Goal: Task Accomplishment & Management: Use online tool/utility

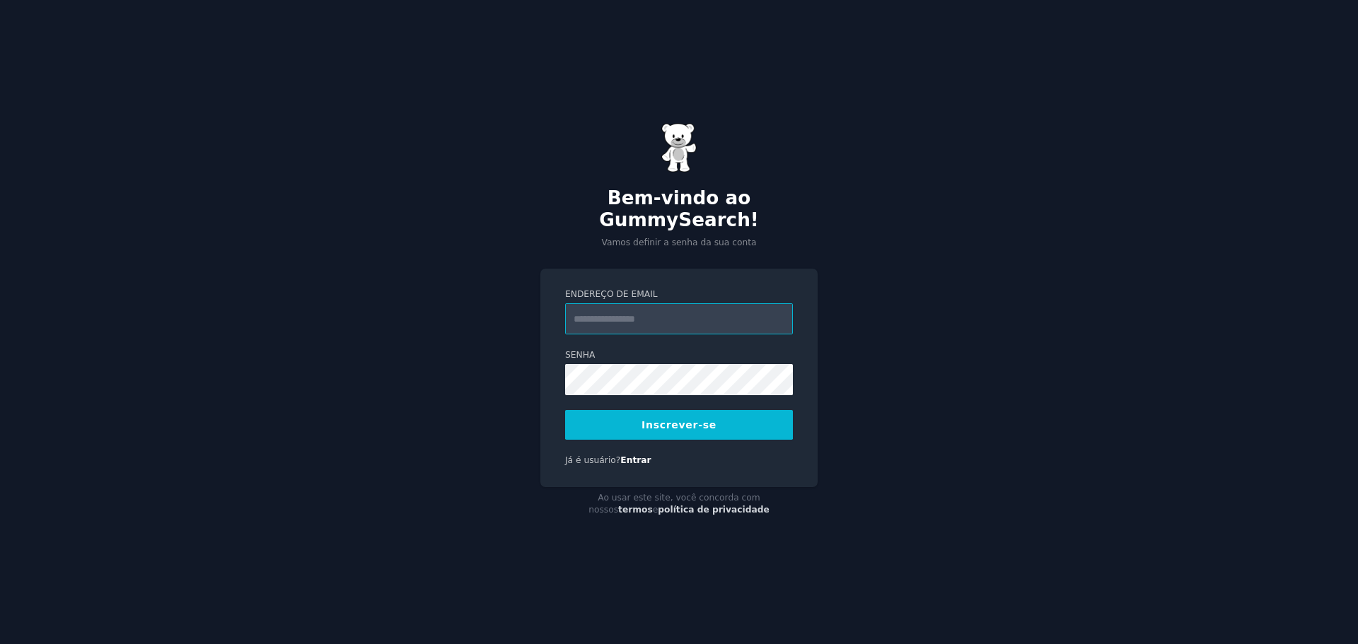
click at [640, 307] on input "Endereço de email" at bounding box center [679, 318] width 228 height 31
type input "**********"
click at [649, 419] on font "Inscrever-se" at bounding box center [678, 424] width 75 height 11
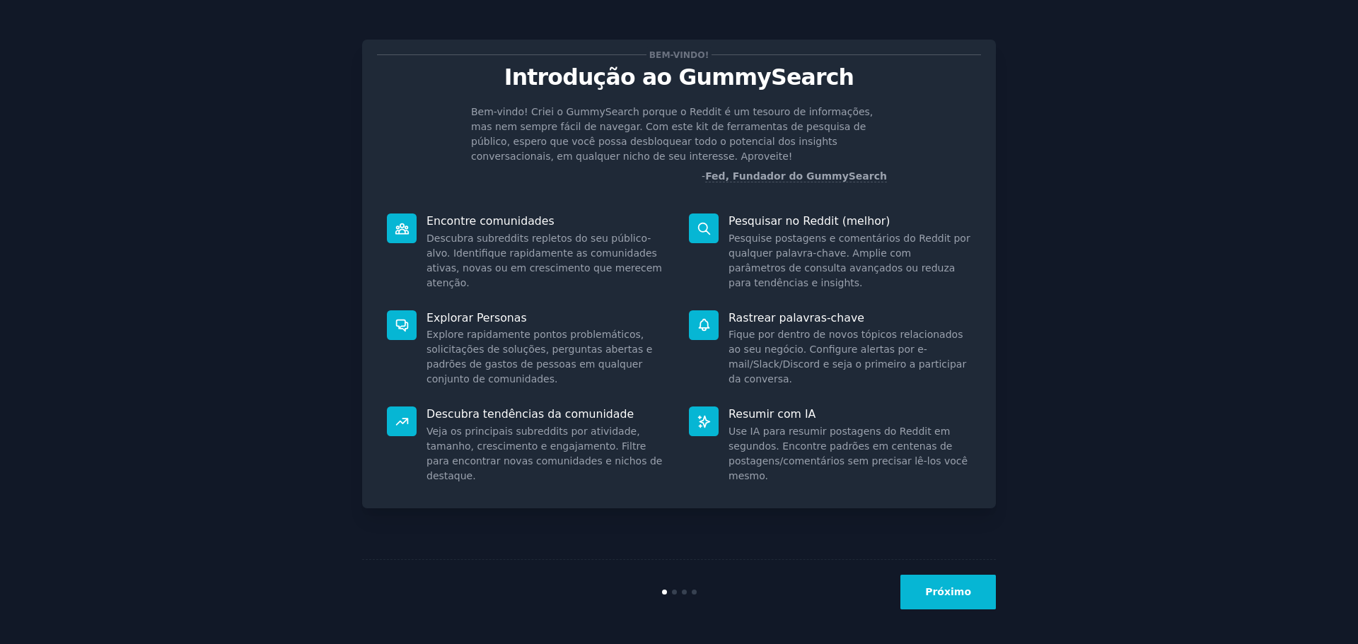
click at [952, 597] on font "Próximo" at bounding box center [948, 591] width 46 height 11
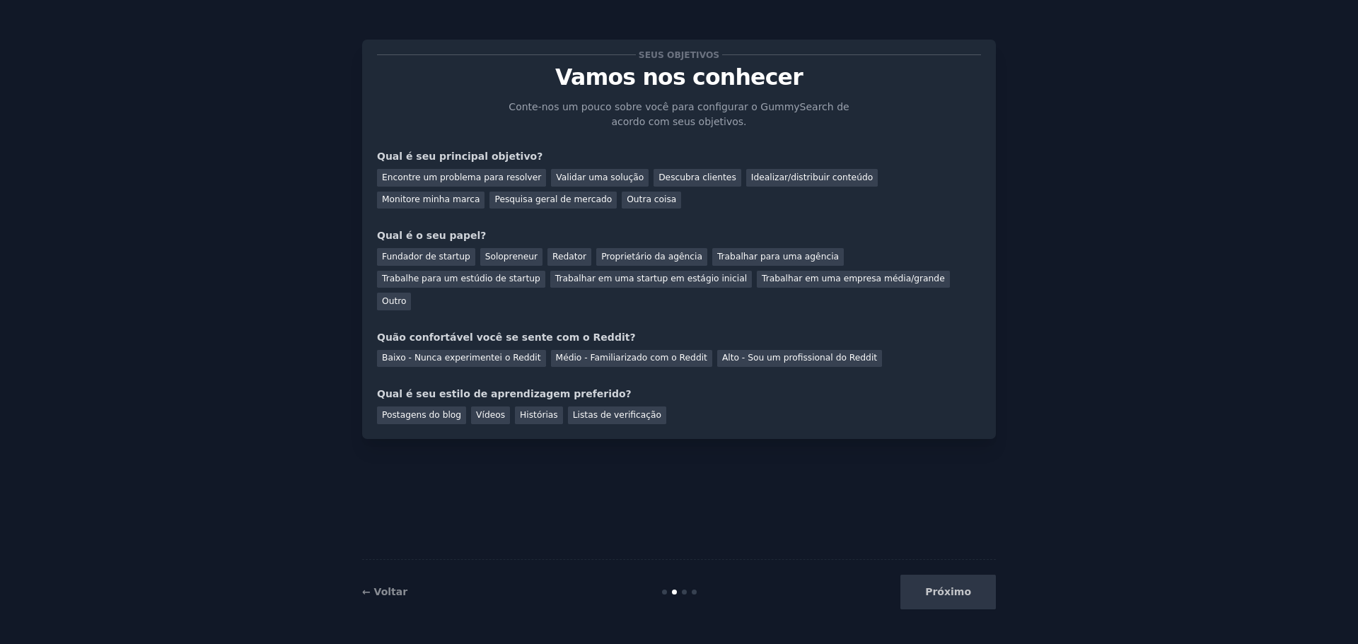
click at [949, 600] on div "Próximo" at bounding box center [889, 592] width 211 height 35
click at [450, 182] on font "Encontre um problema para resolver" at bounding box center [461, 178] width 159 height 10
click at [399, 257] on font "Fundador de startup" at bounding box center [426, 257] width 88 height 10
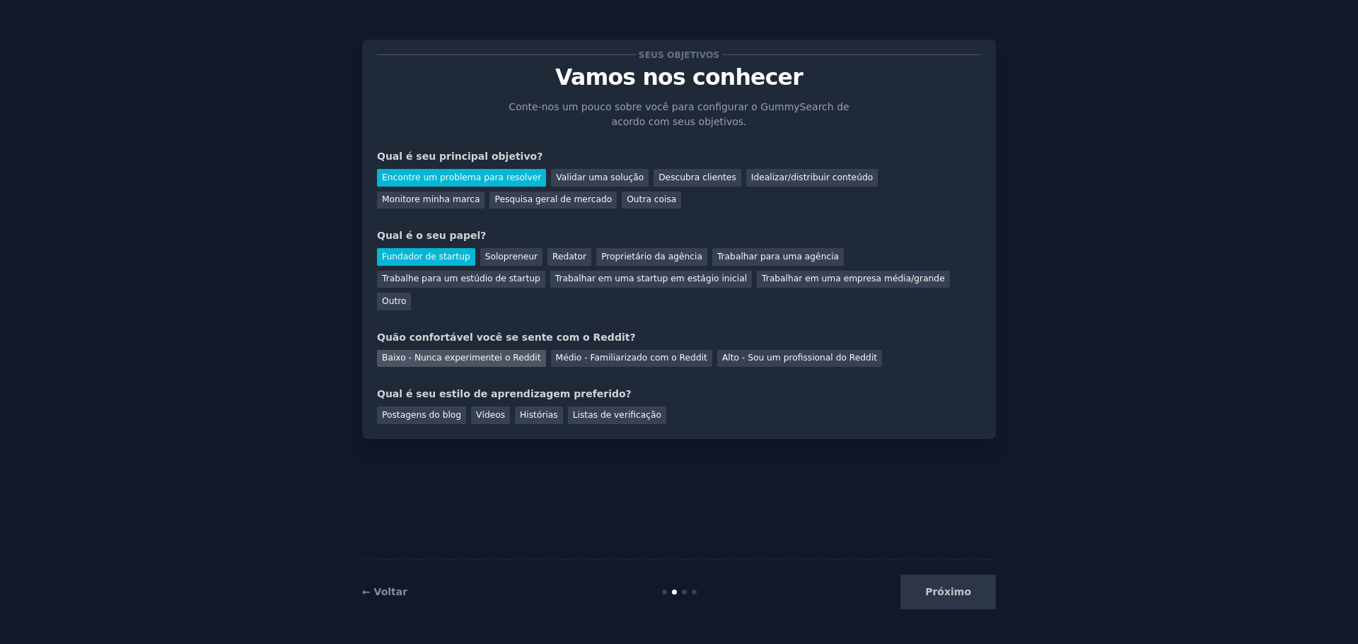
click at [478, 353] on font "Baixo - Nunca experimentei o Reddit" at bounding box center [461, 358] width 159 height 10
click at [485, 410] on font "Vídeos" at bounding box center [490, 415] width 29 height 10
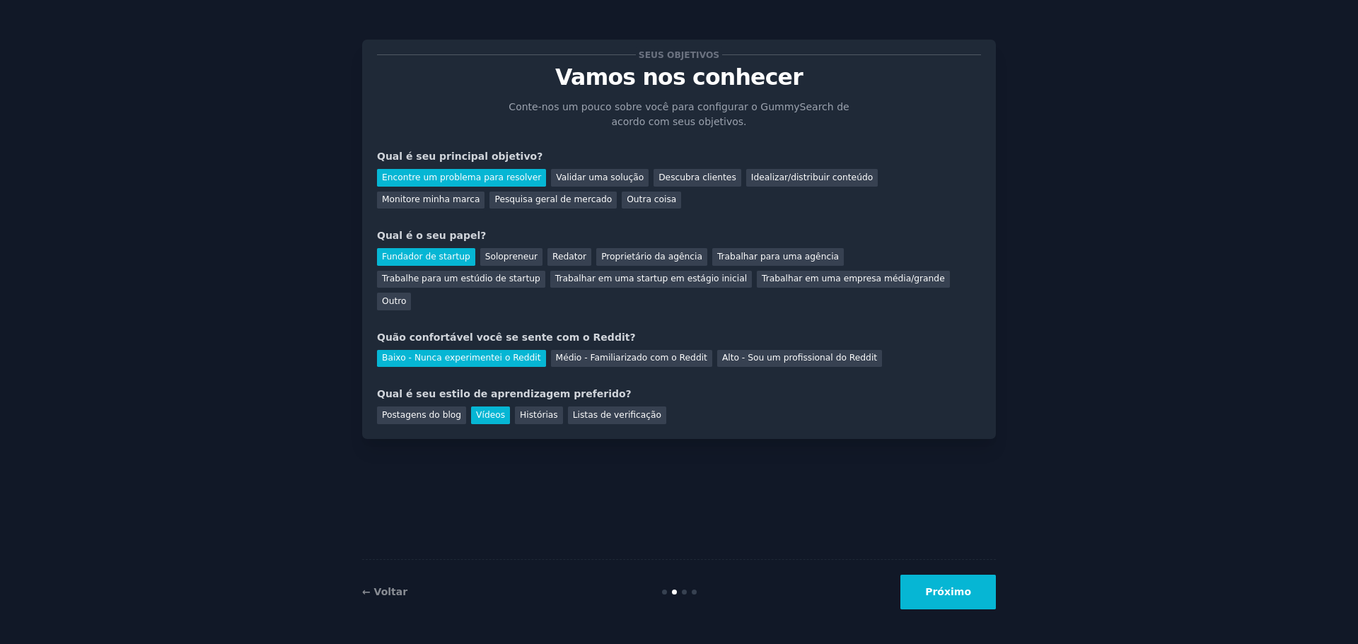
click at [930, 584] on button "Próximo" at bounding box center [947, 592] width 95 height 35
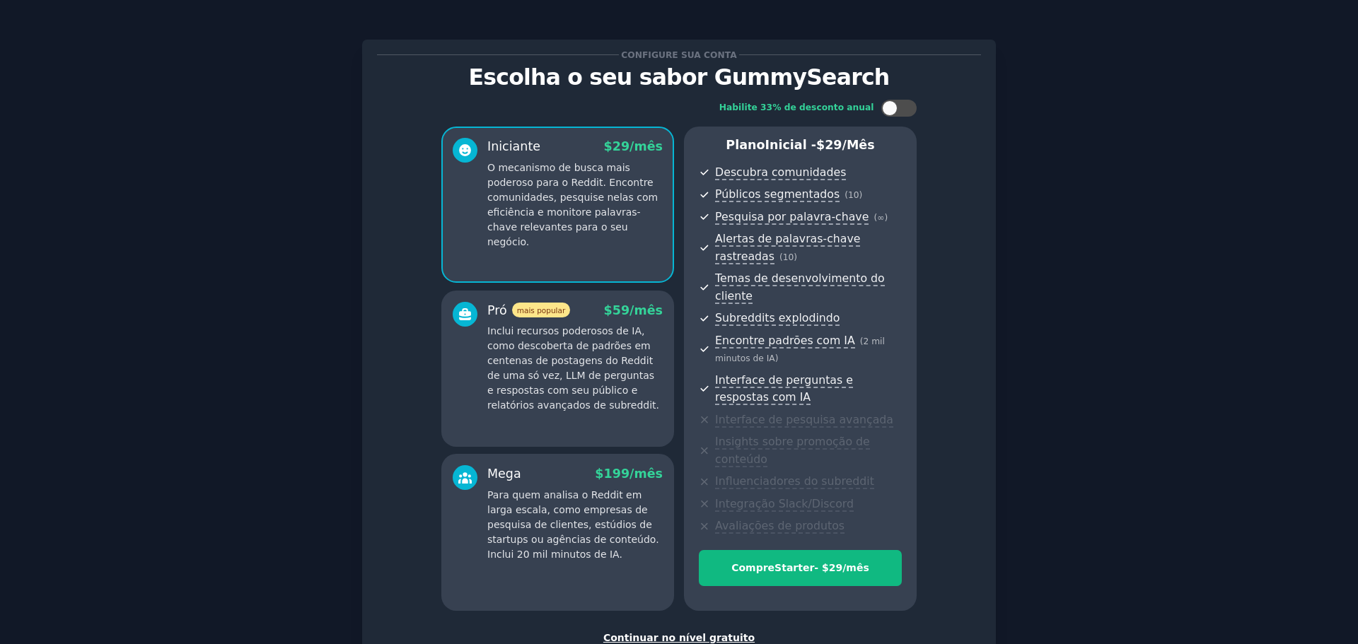
click at [692, 632] on font "Continuar no nível gratuito" at bounding box center [678, 637] width 151 height 11
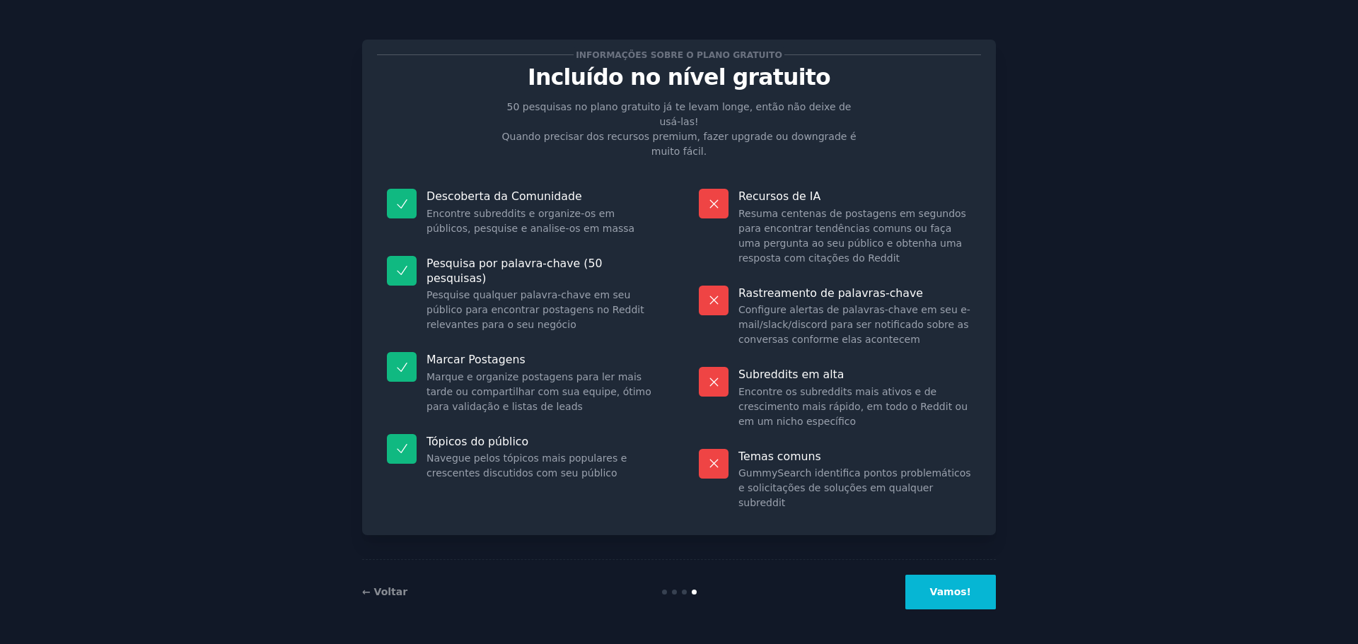
click at [953, 584] on button "Vamos!" at bounding box center [950, 592] width 91 height 35
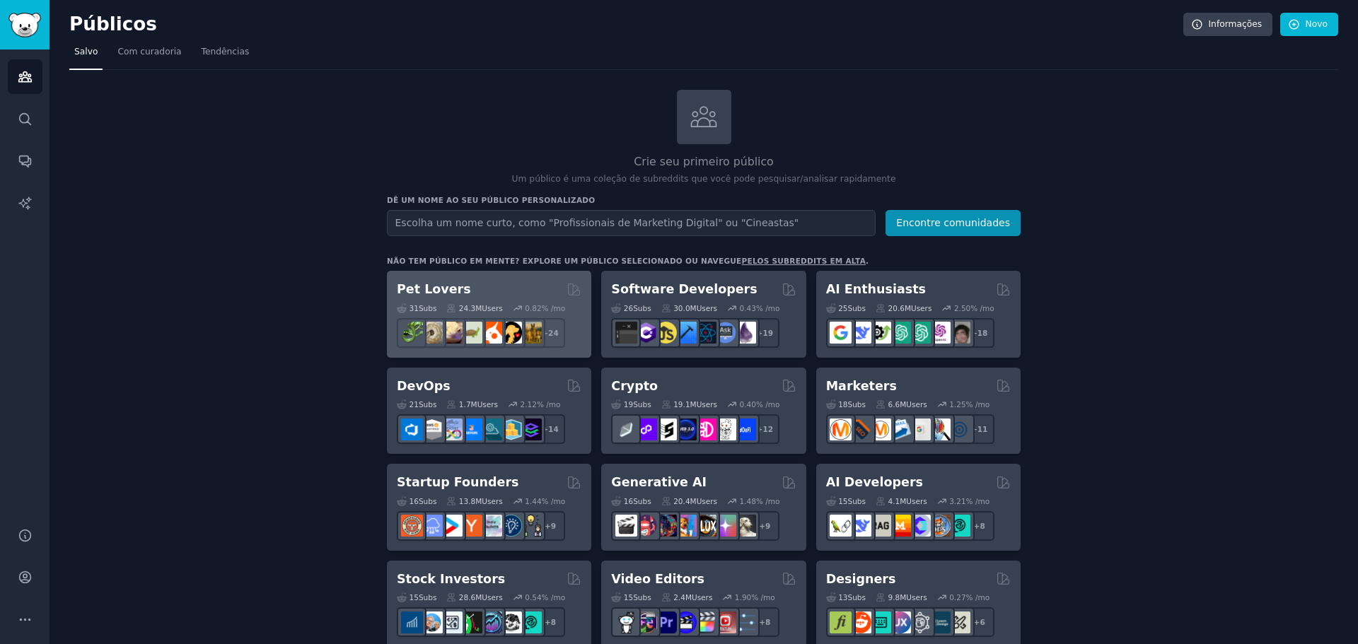
click at [475, 286] on div "Pet Lovers" at bounding box center [489, 290] width 185 height 18
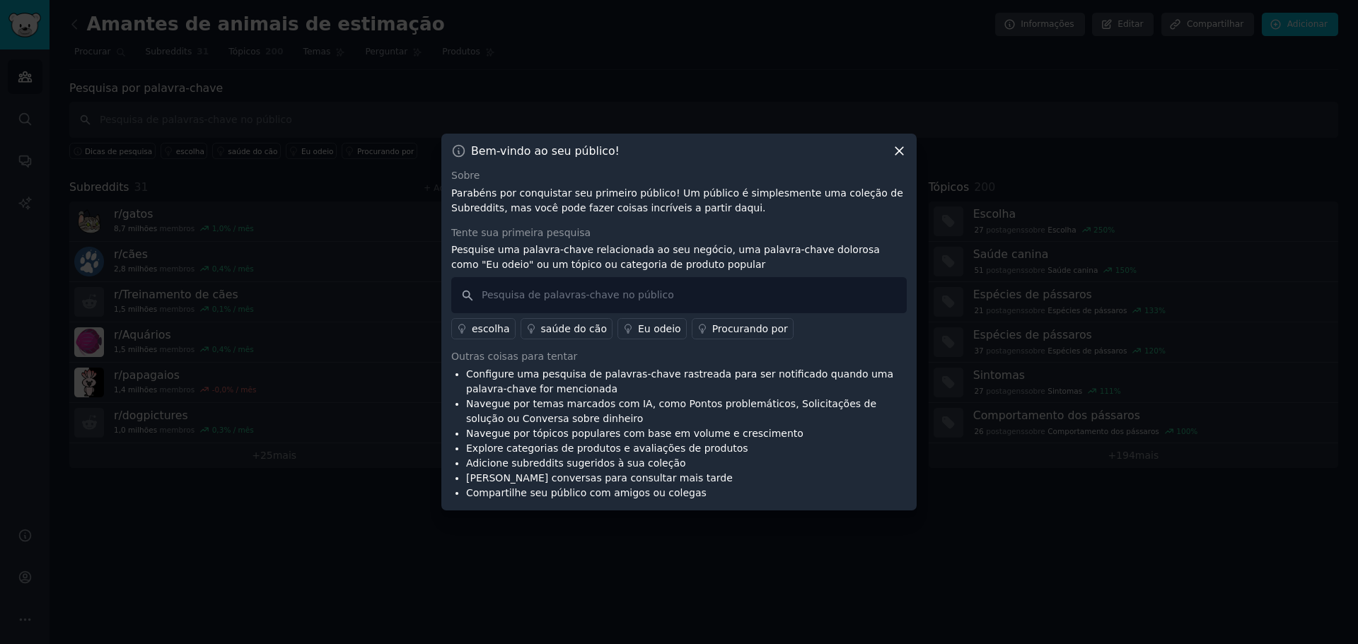
click at [901, 154] on icon at bounding box center [899, 151] width 15 height 15
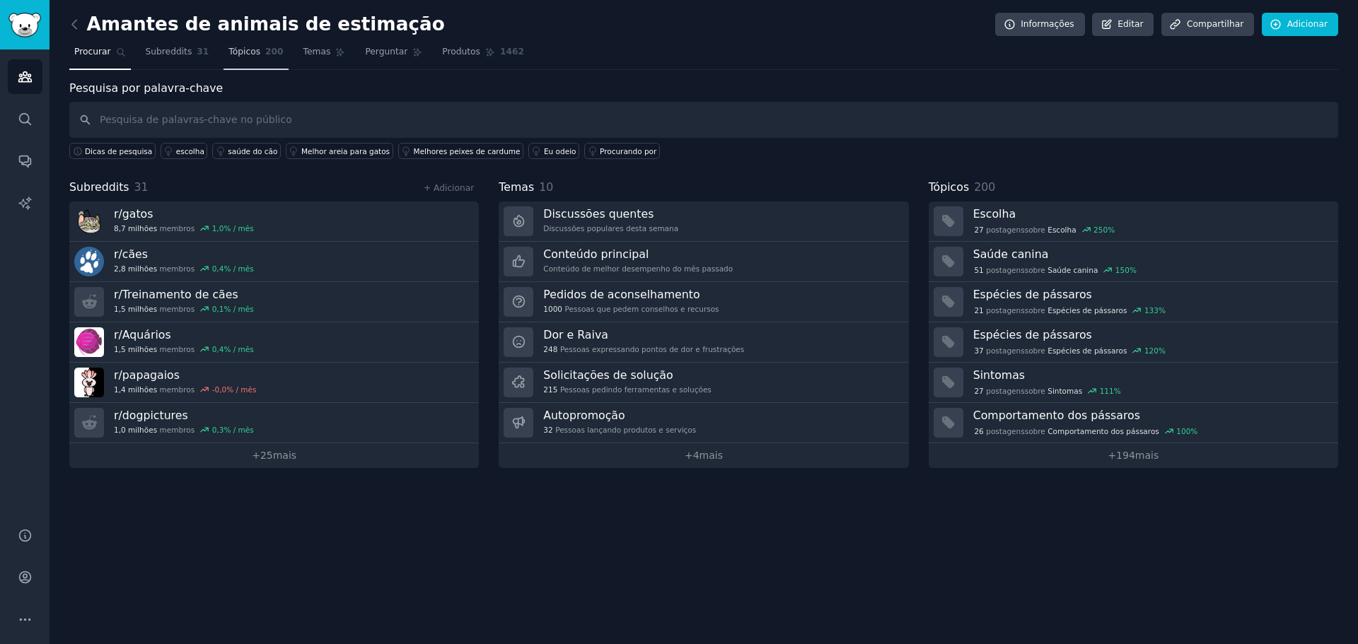
click at [233, 55] on font "Tópicos" at bounding box center [244, 52] width 32 height 10
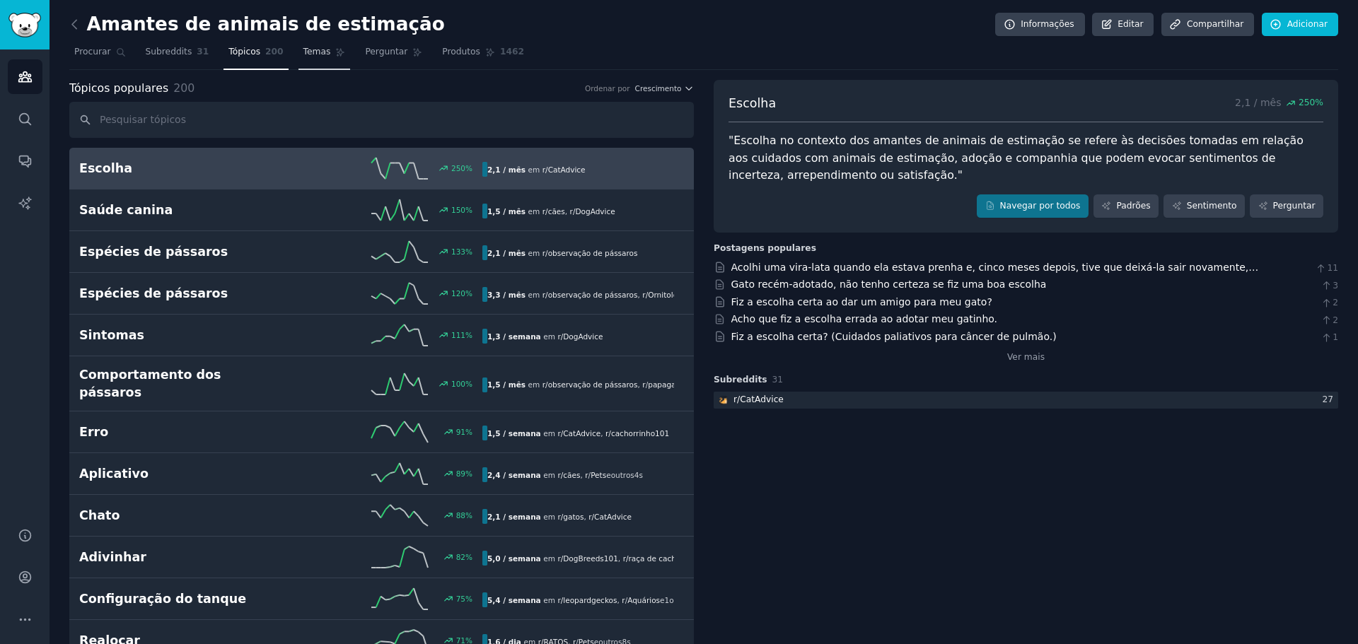
click at [306, 58] on span "Temas" at bounding box center [317, 52] width 28 height 13
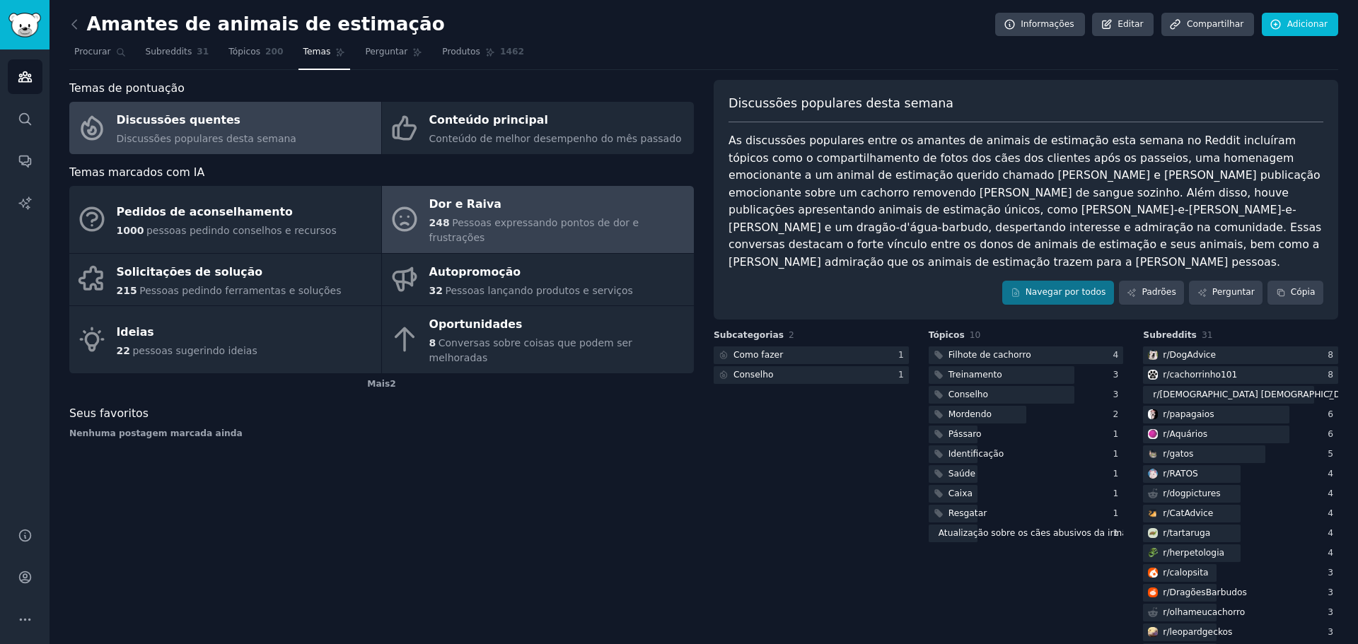
click at [472, 207] on font "Dor e Raiva" at bounding box center [465, 203] width 72 height 13
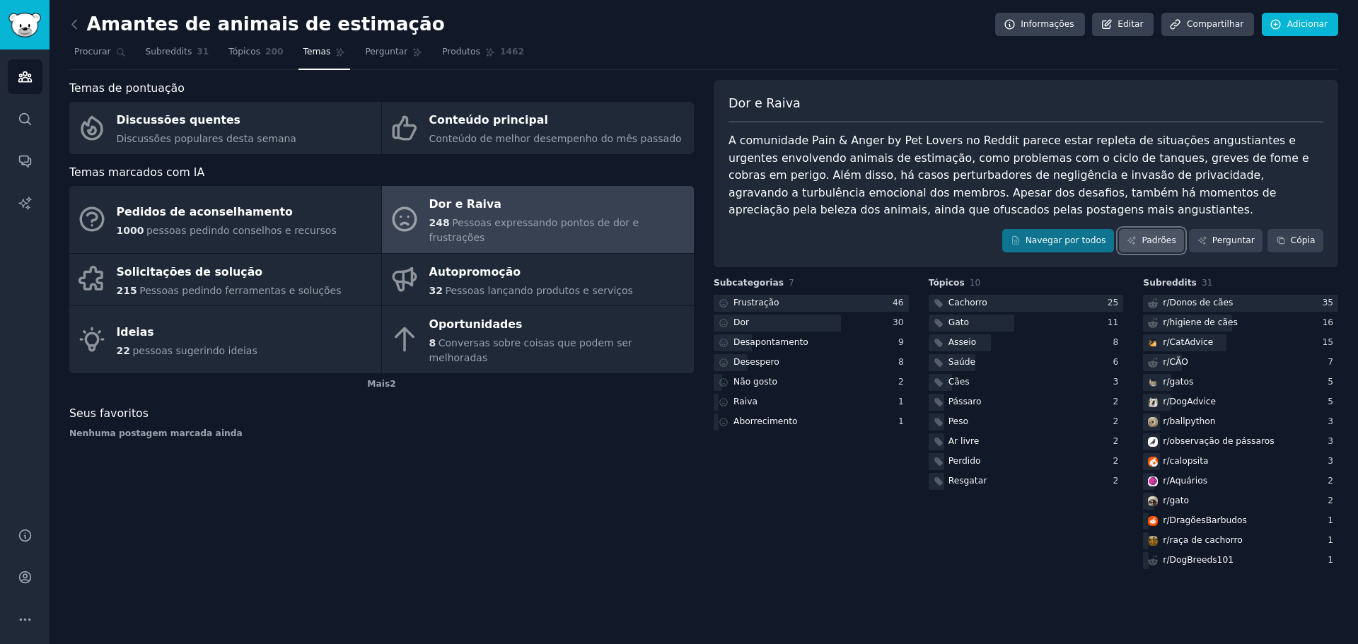
click at [1162, 240] on font "Padrões" at bounding box center [1158, 240] width 34 height 10
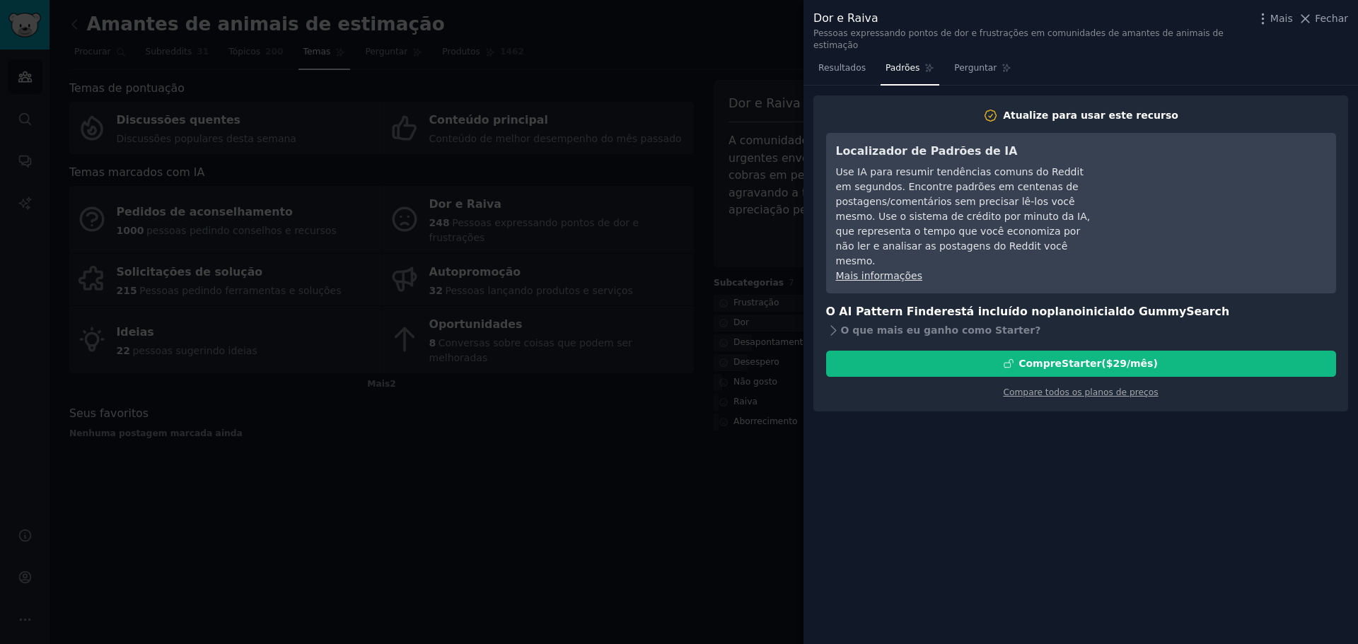
click at [725, 421] on div at bounding box center [679, 322] width 1358 height 644
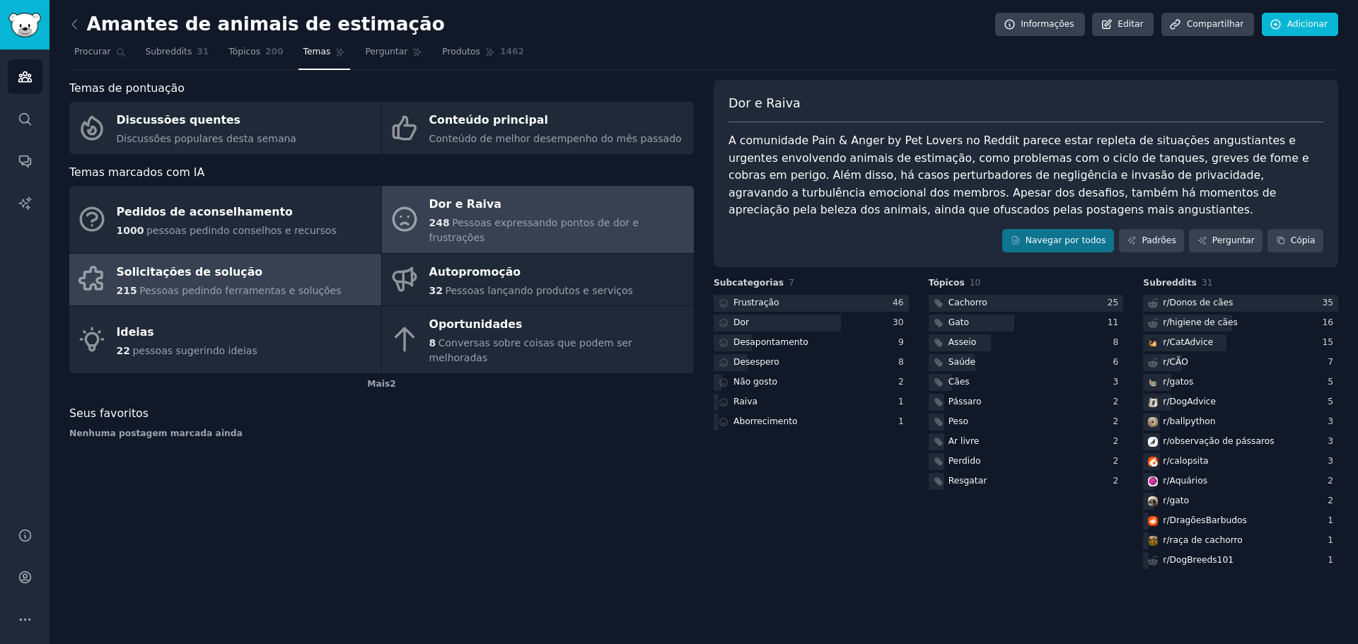
click at [188, 265] on font "Solicitações de solução" at bounding box center [190, 271] width 146 height 13
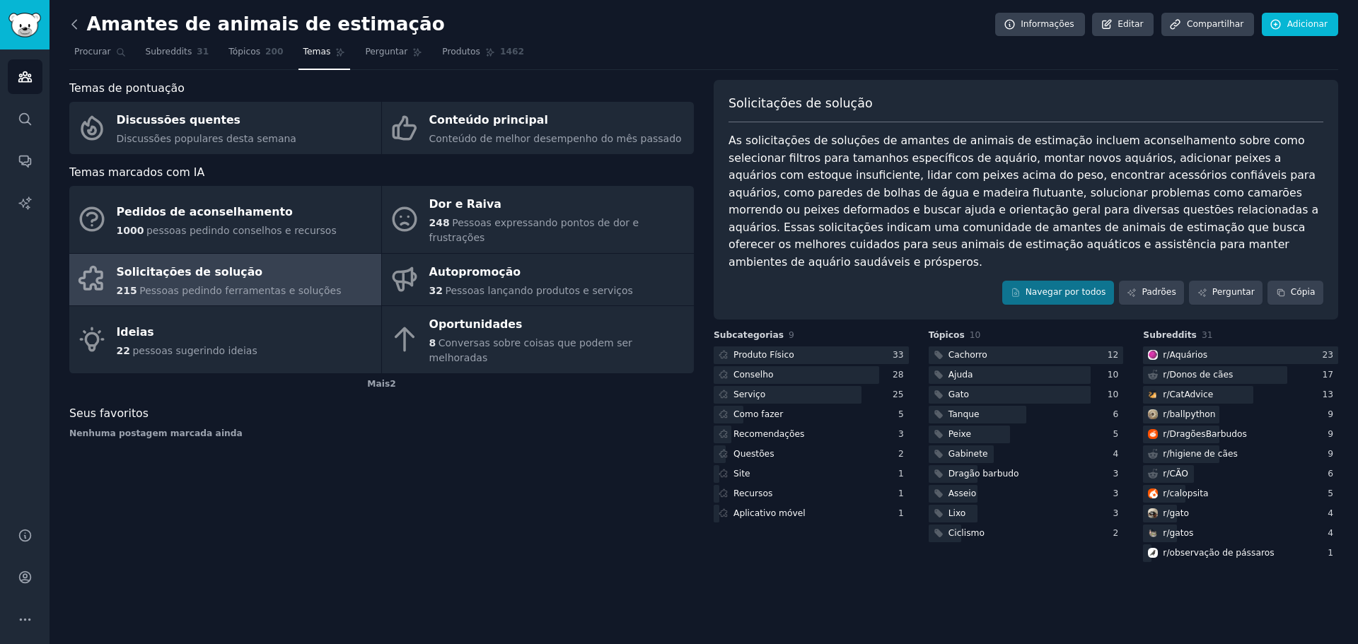
click at [78, 26] on icon at bounding box center [74, 24] width 15 height 15
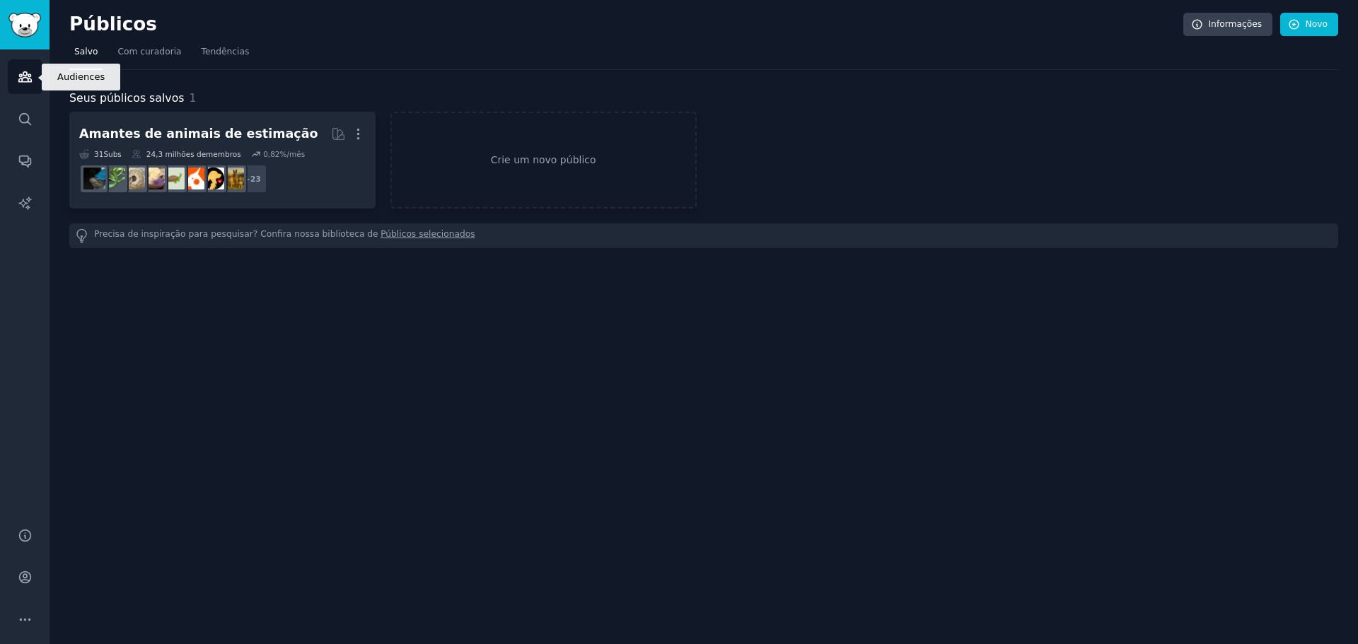
click at [30, 81] on icon "Barra lateral" at bounding box center [25, 76] width 15 height 15
click at [528, 177] on link "Crie um novo público" at bounding box center [543, 160] width 306 height 97
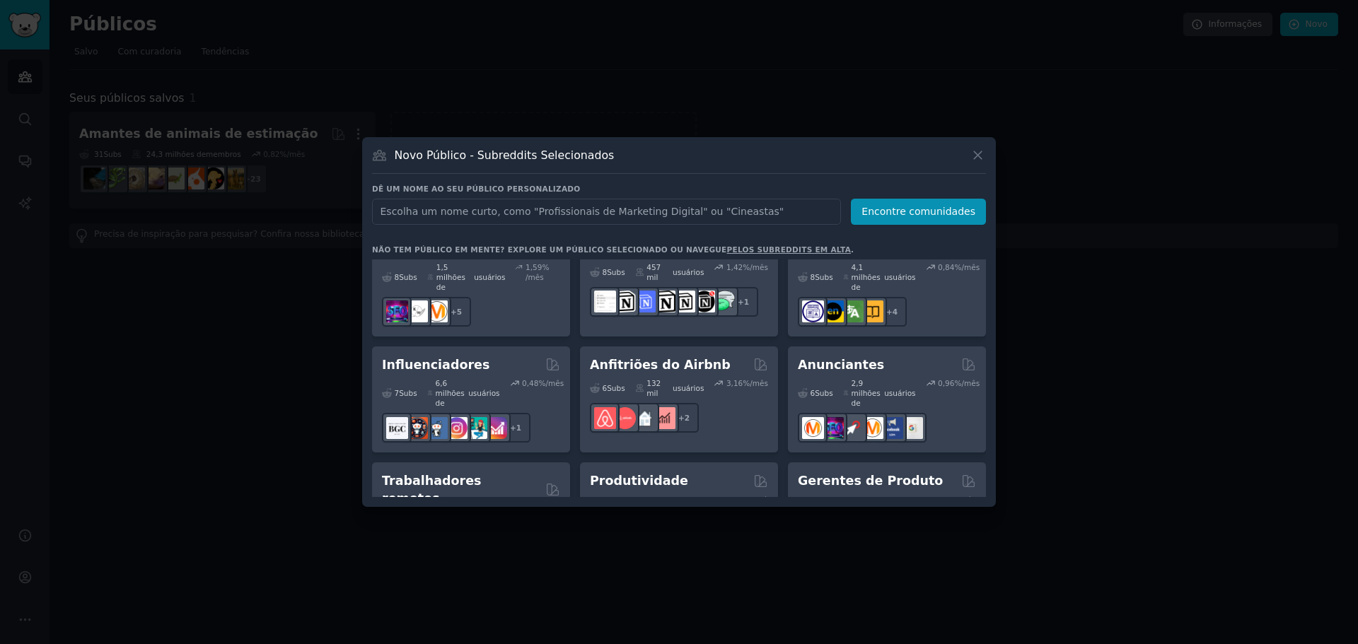
scroll to position [1133, 0]
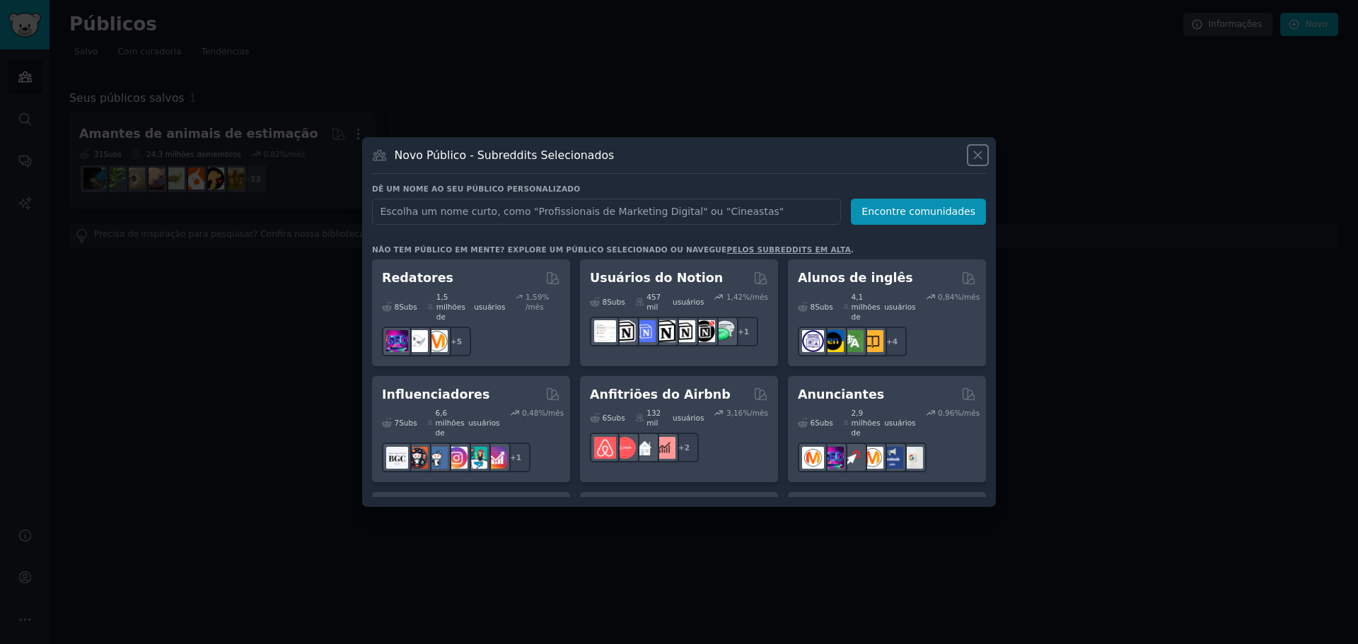
click at [981, 153] on icon at bounding box center [977, 155] width 15 height 15
